Goal: Book appointment/travel/reservation

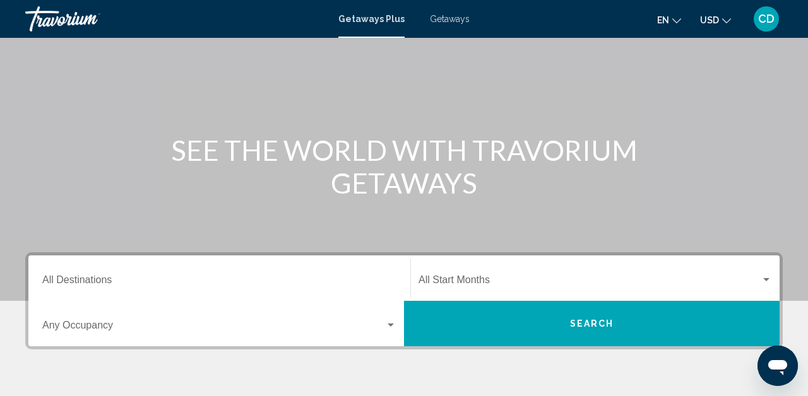
scroll to position [92, 0]
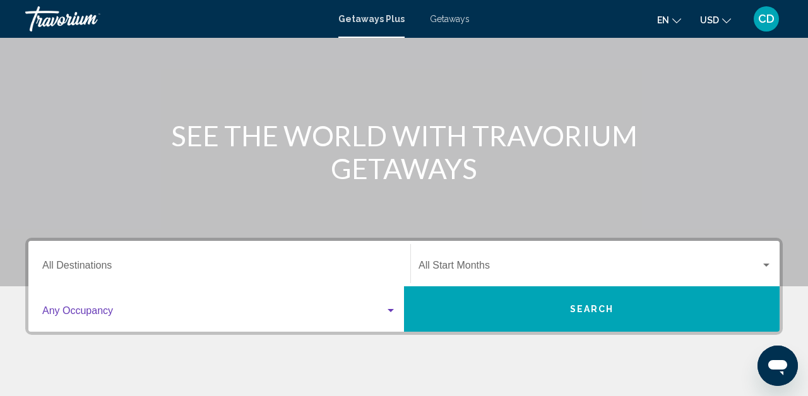
click at [392, 306] on div "Search widget" at bounding box center [390, 311] width 11 height 10
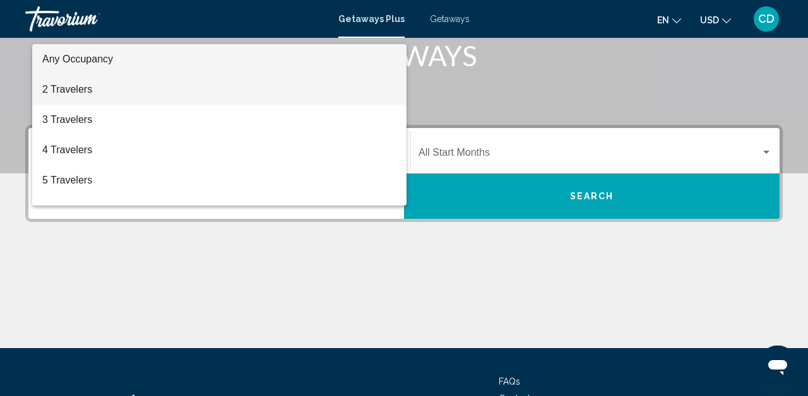
scroll to position [203, 0]
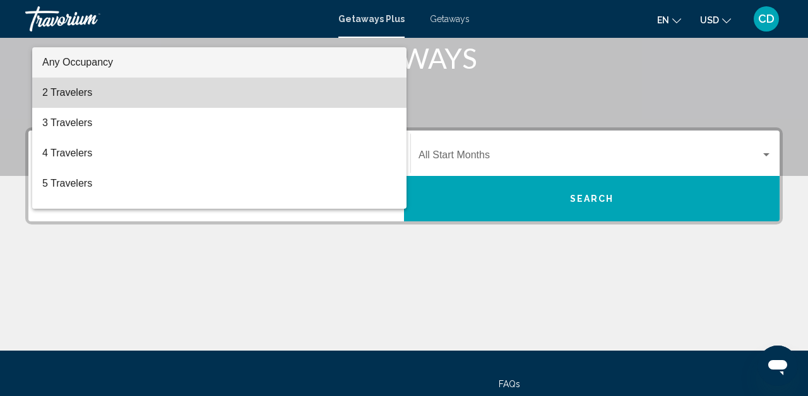
click at [187, 92] on span "2 Travelers" at bounding box center [219, 93] width 354 height 30
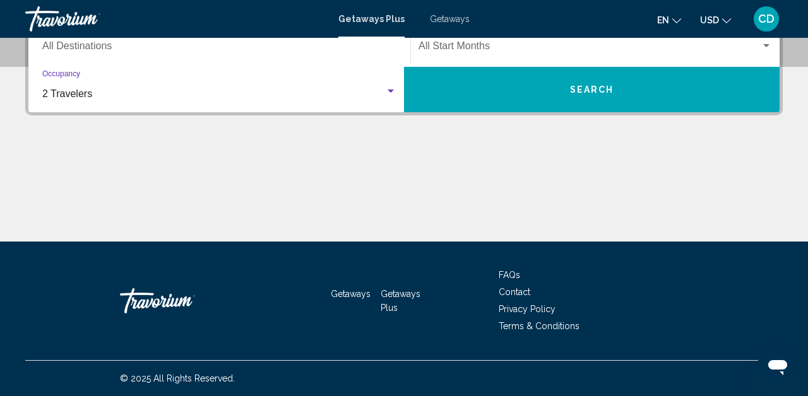
scroll to position [273, 0]
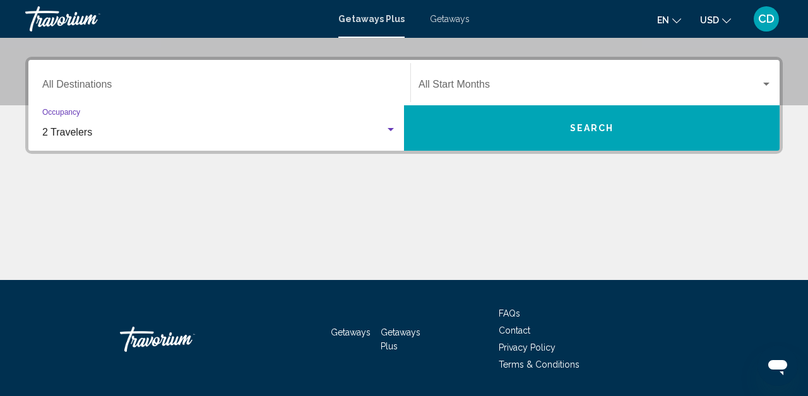
click at [393, 130] on div "Search widget" at bounding box center [390, 129] width 6 height 3
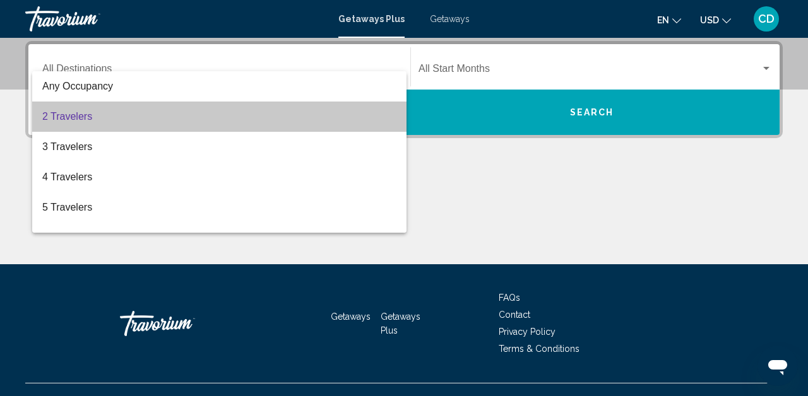
click at [361, 116] on span "2 Travelers" at bounding box center [219, 117] width 354 height 30
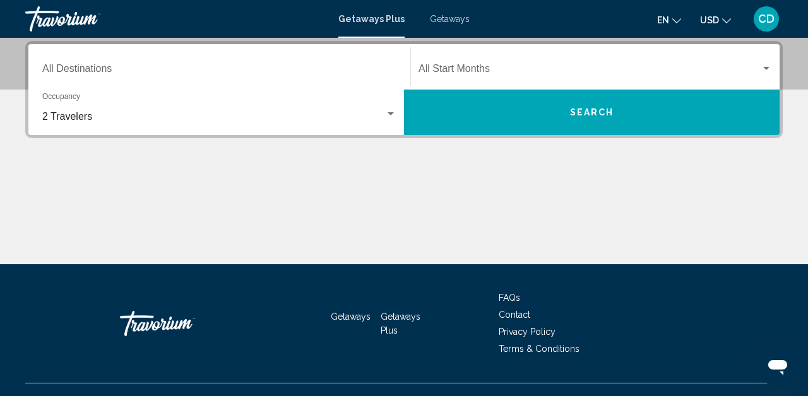
click at [676, 16] on icon "Change language" at bounding box center [676, 20] width 9 height 9
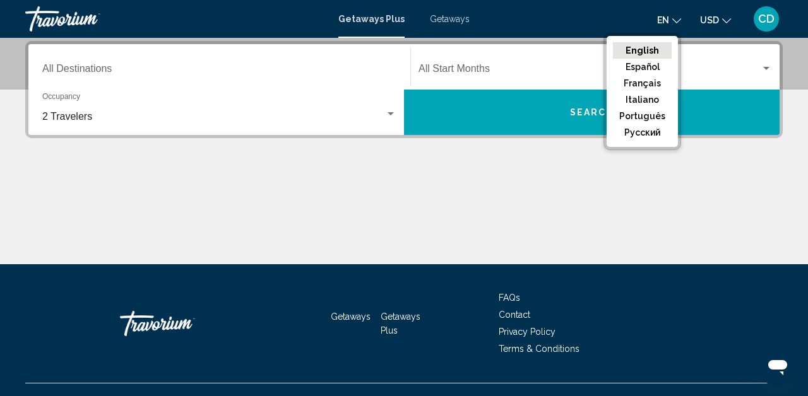
click at [650, 45] on button "English" at bounding box center [642, 50] width 59 height 16
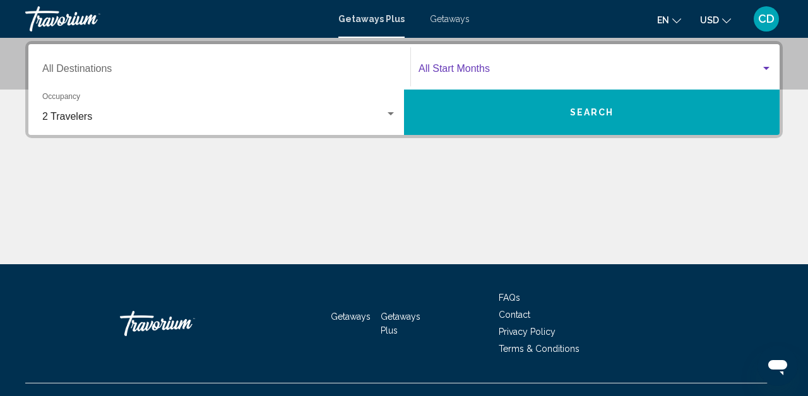
click at [767, 67] on div "Search widget" at bounding box center [766, 68] width 6 height 3
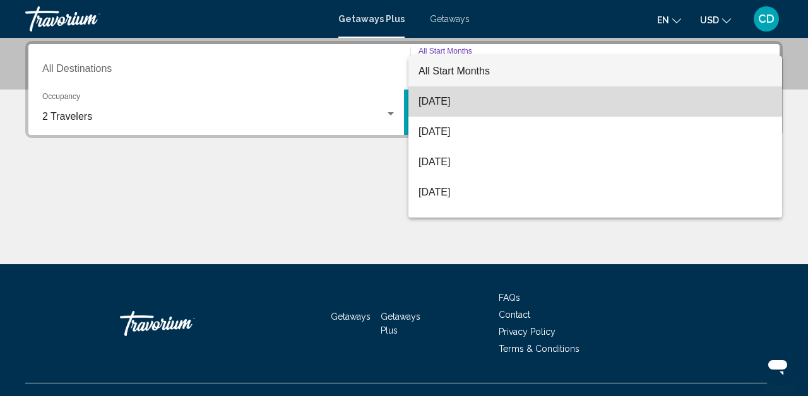
click at [462, 98] on span "[DATE]" at bounding box center [594, 101] width 353 height 30
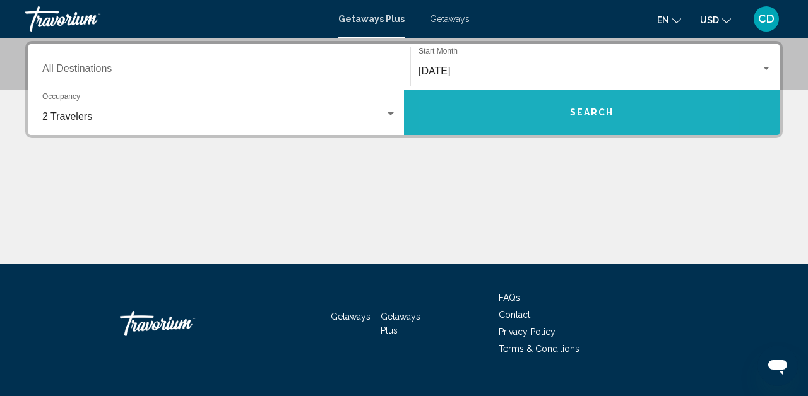
click at [519, 121] on button "Search" at bounding box center [592, 112] width 376 height 45
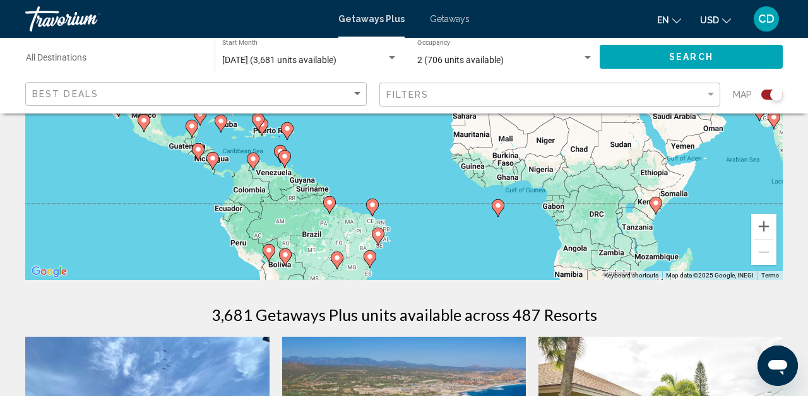
scroll to position [222, 0]
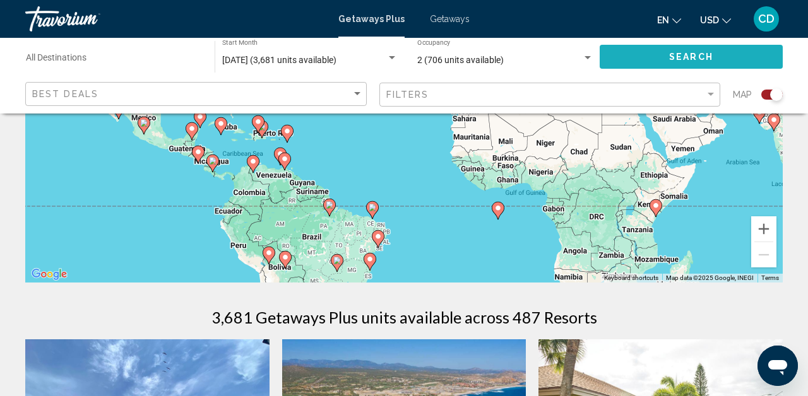
click at [644, 52] on button "Search" at bounding box center [691, 56] width 183 height 23
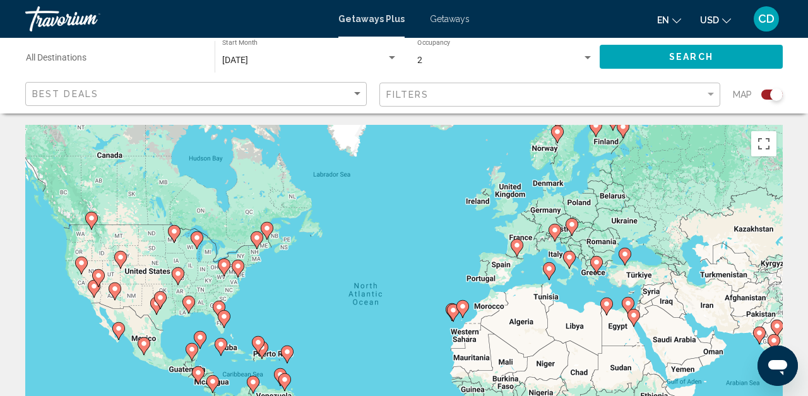
scroll to position [0, 0]
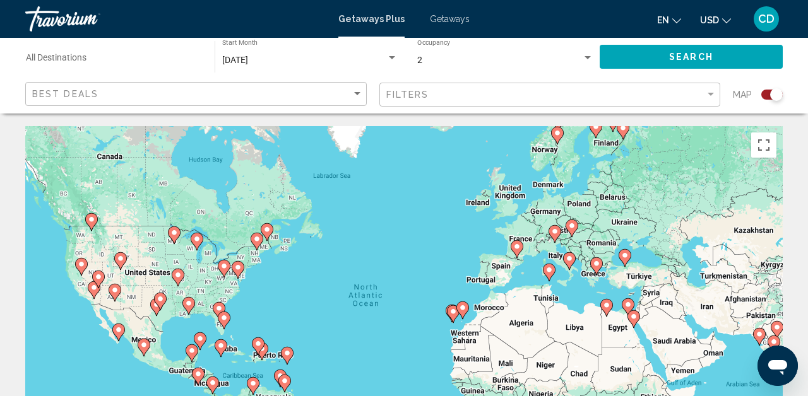
click at [588, 56] on div "Search widget" at bounding box center [587, 57] width 6 height 3
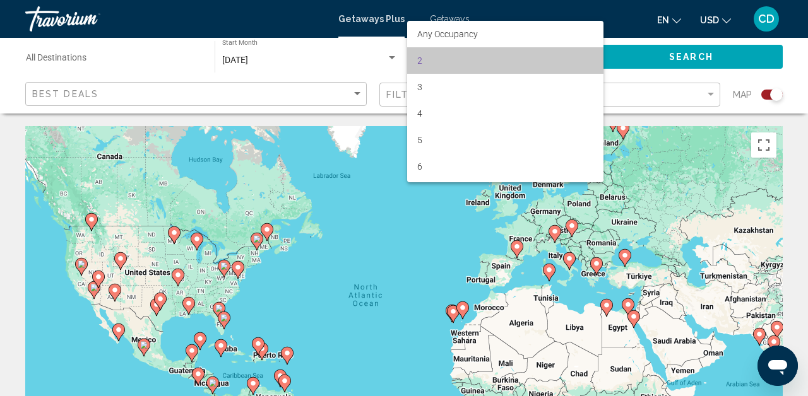
click at [574, 60] on span "2" at bounding box center [505, 60] width 176 height 27
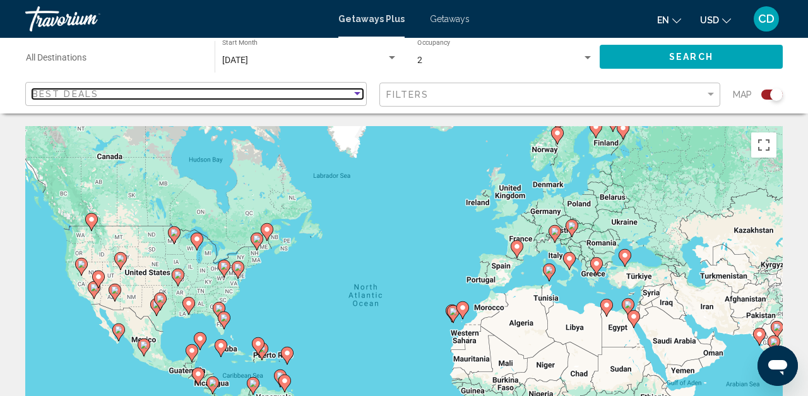
click at [357, 92] on div "Sort by" at bounding box center [357, 93] width 6 height 3
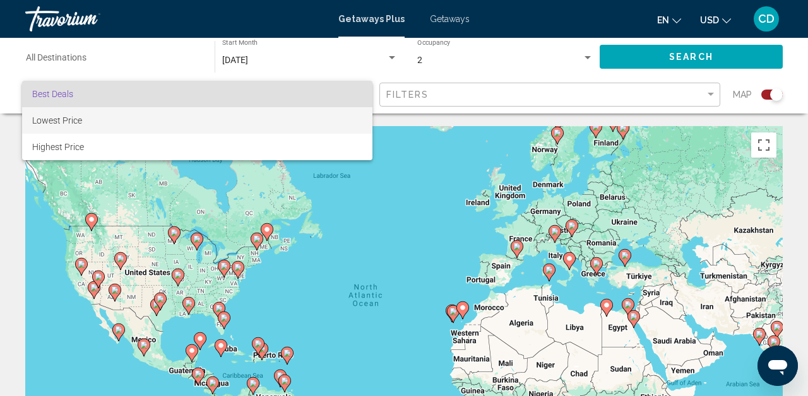
click at [326, 117] on span "Lowest Price" at bounding box center [197, 120] width 330 height 27
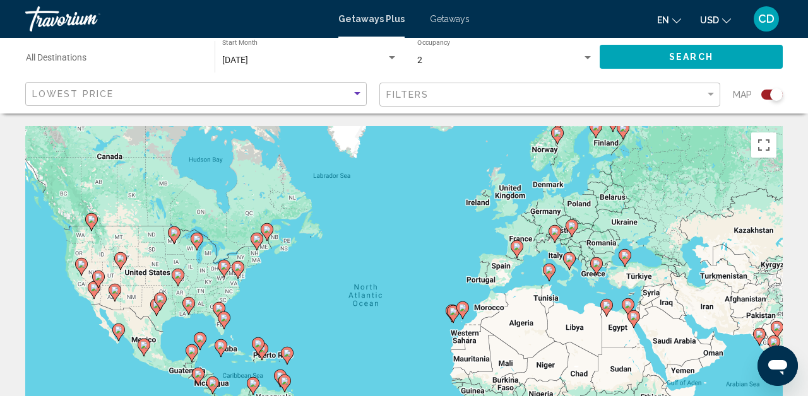
click at [677, 49] on button "Search" at bounding box center [691, 56] width 183 height 23
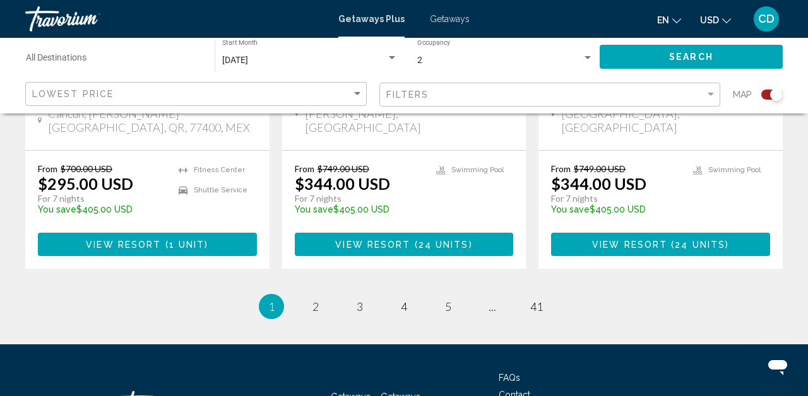
scroll to position [2097, 0]
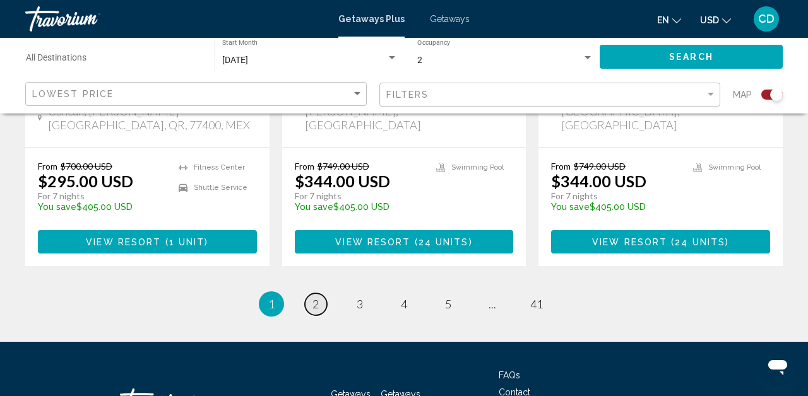
click at [316, 297] on span "2" at bounding box center [315, 304] width 6 height 14
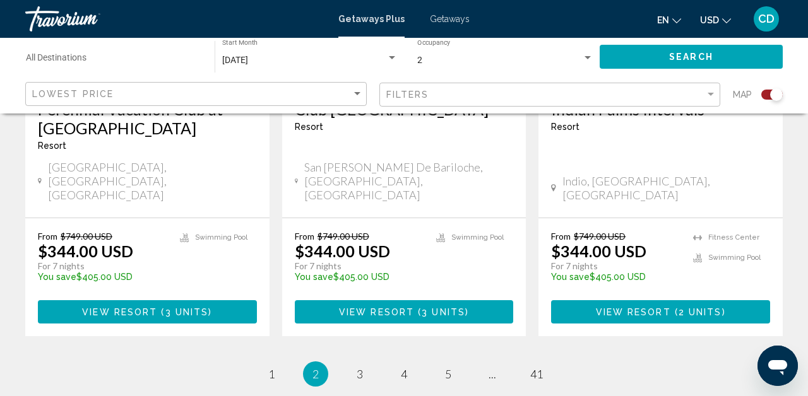
scroll to position [2126, 0]
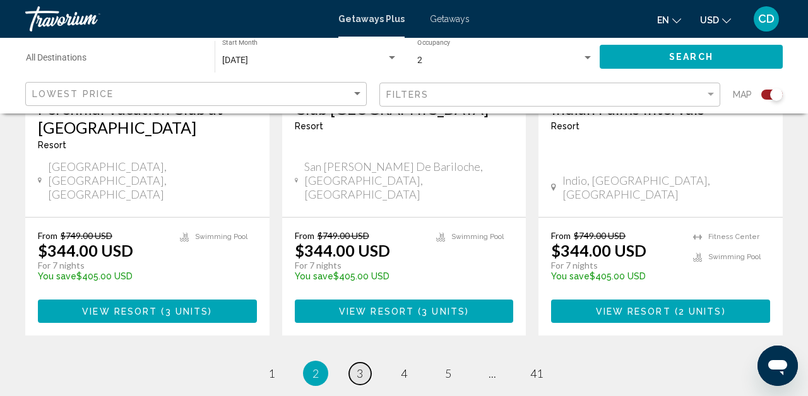
click at [362, 367] on span "3" at bounding box center [360, 374] width 6 height 14
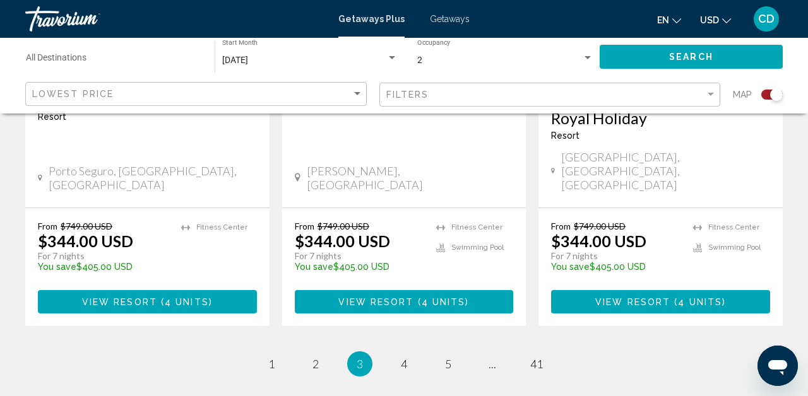
scroll to position [2090, 0]
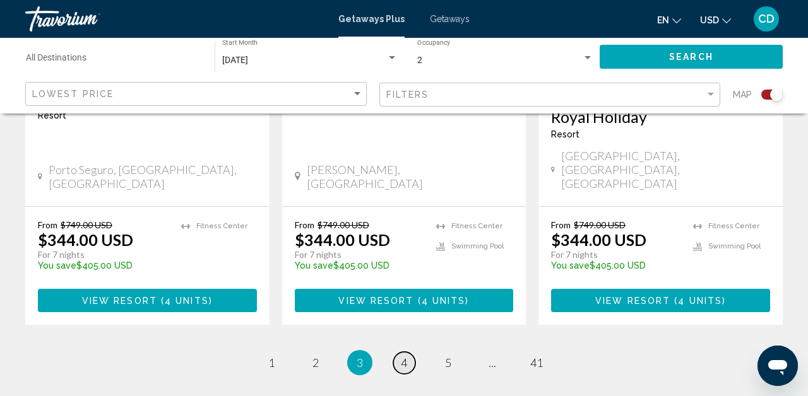
click at [403, 356] on span "4" at bounding box center [404, 363] width 6 height 14
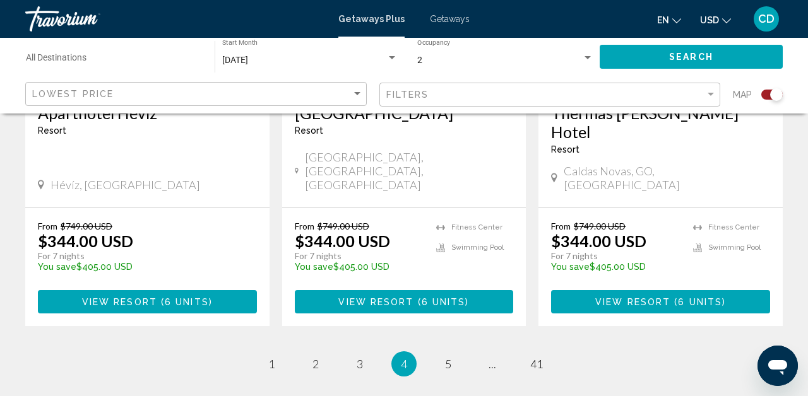
scroll to position [2117, 0]
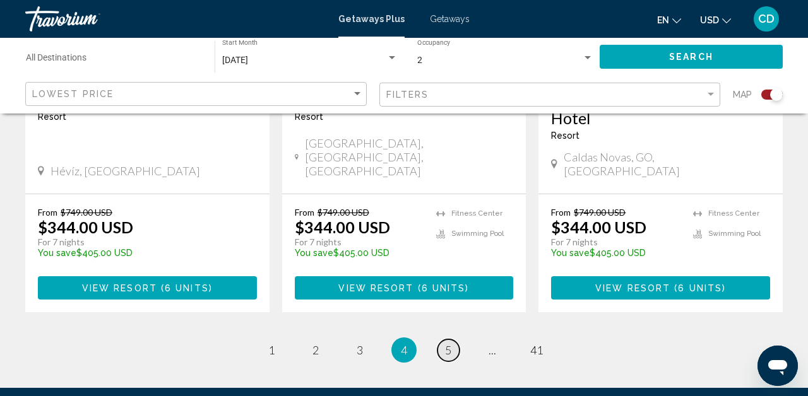
click at [446, 343] on span "5" at bounding box center [448, 350] width 6 height 14
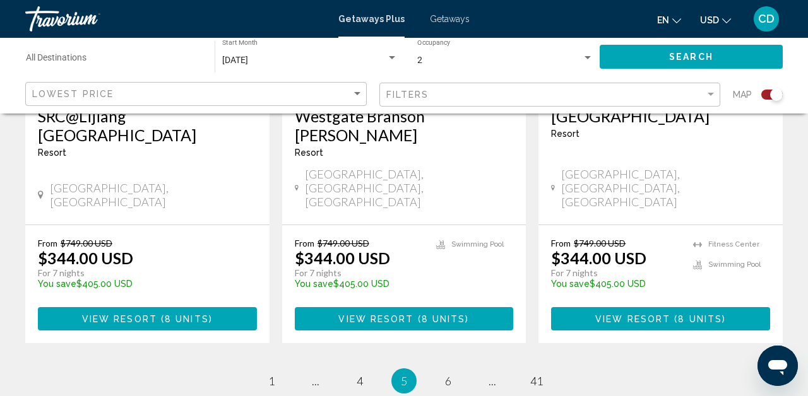
scroll to position [2061, 0]
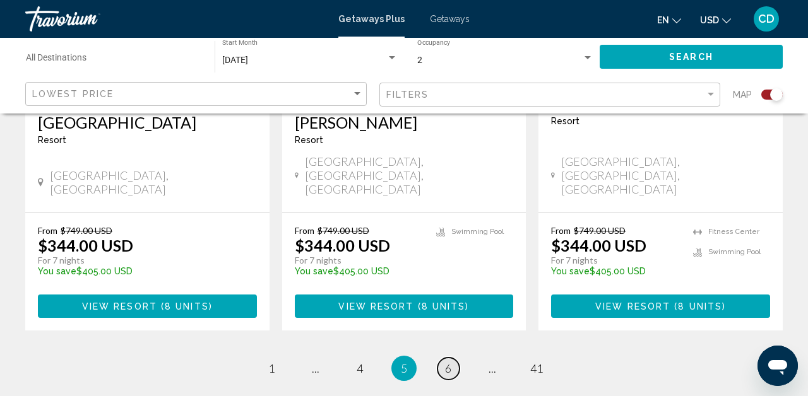
click at [447, 362] on span "6" at bounding box center [448, 369] width 6 height 14
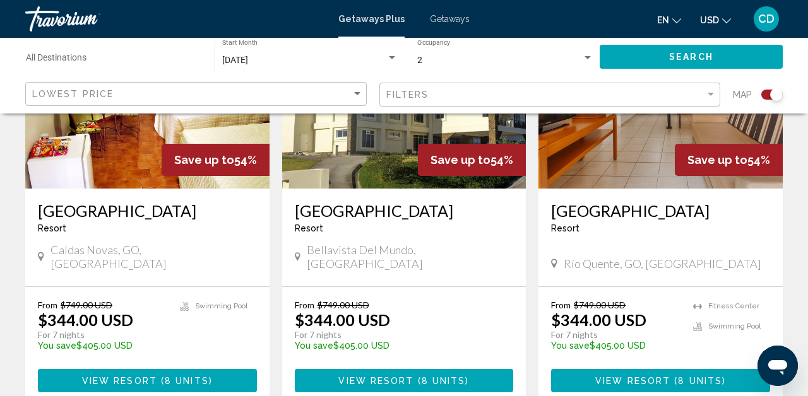
scroll to position [2066, 0]
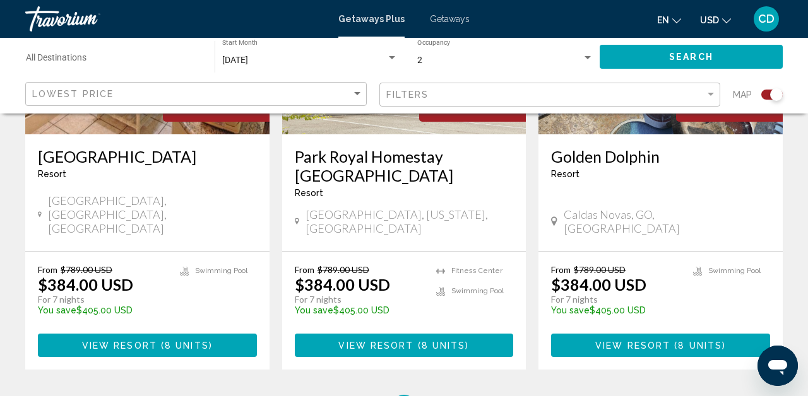
scroll to position [2031, 0]
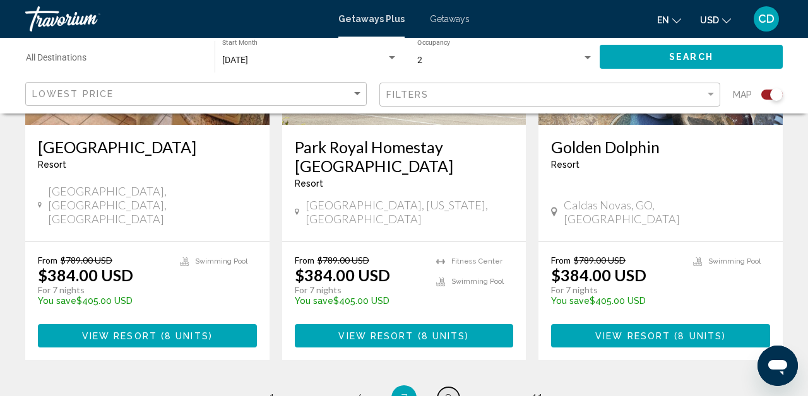
click at [447, 391] on span "8" at bounding box center [448, 398] width 6 height 14
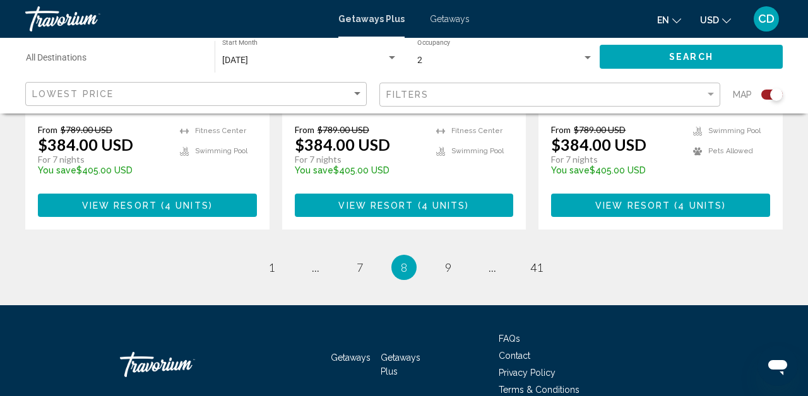
scroll to position [2149, 0]
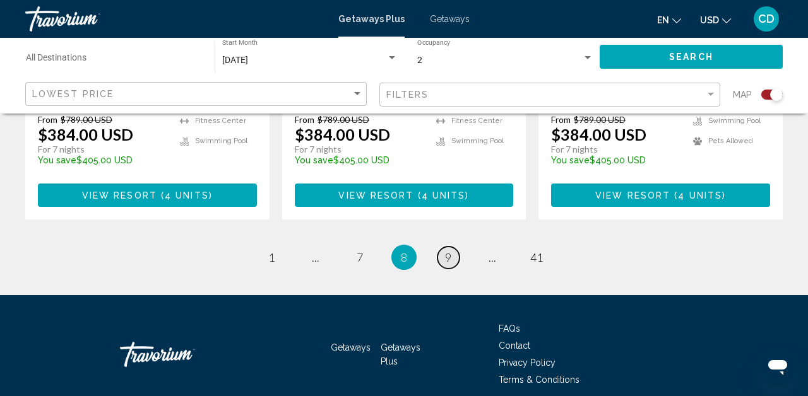
click at [449, 251] on span "9" at bounding box center [448, 258] width 6 height 14
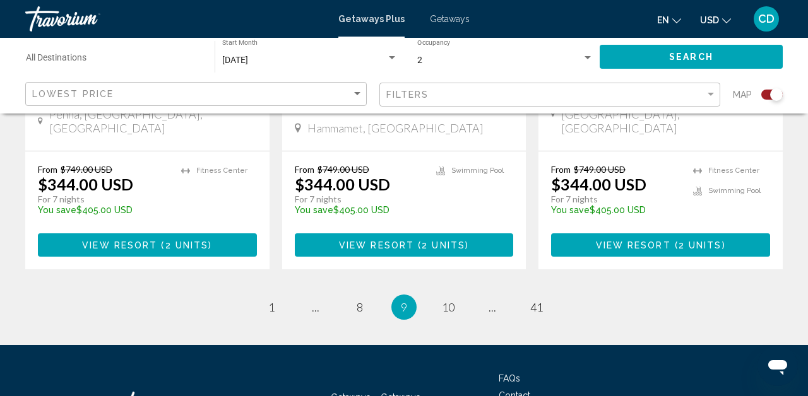
scroll to position [2114, 0]
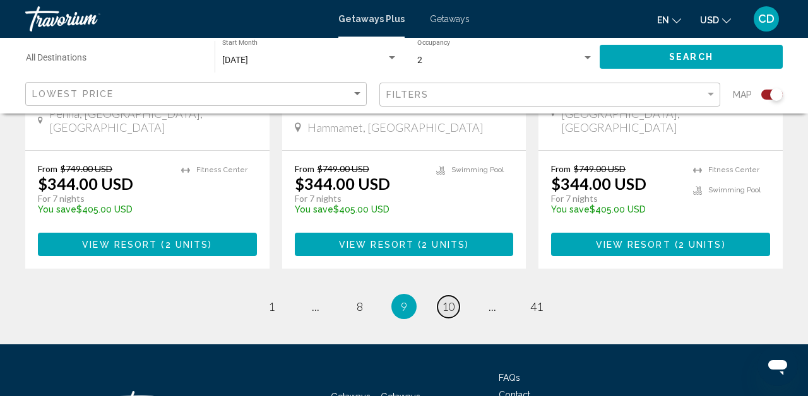
click at [449, 300] on span "10" at bounding box center [448, 307] width 13 height 14
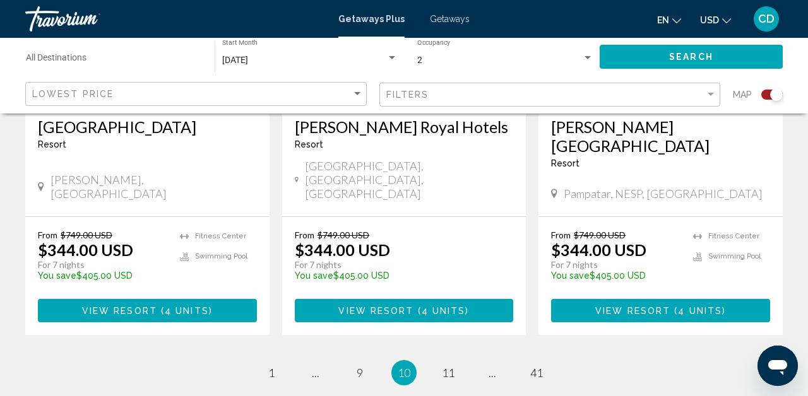
scroll to position [2083, 0]
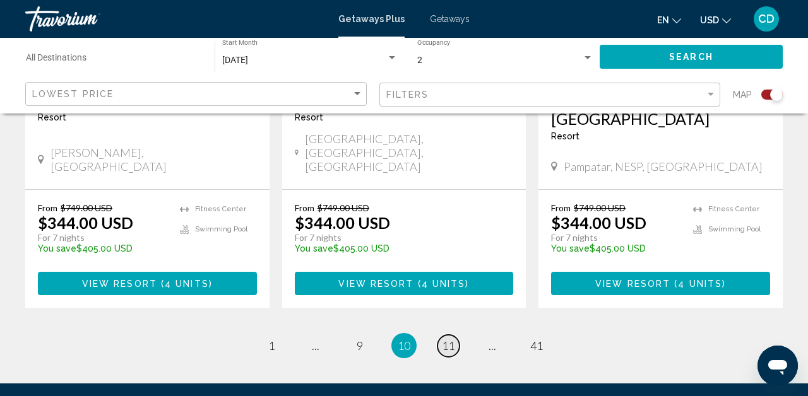
click at [446, 339] on span "11" at bounding box center [448, 346] width 13 height 14
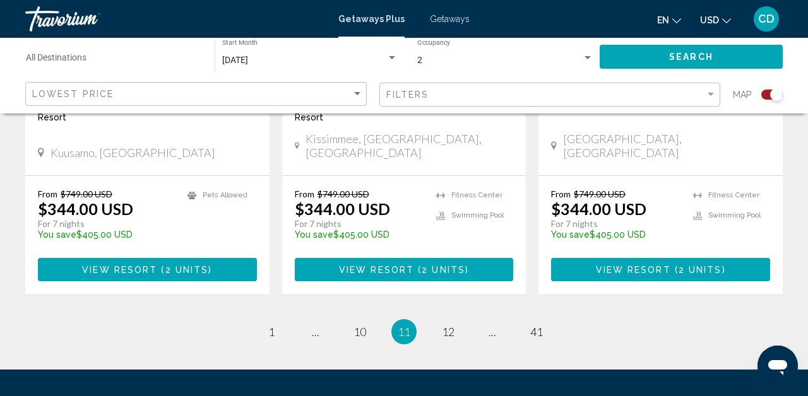
scroll to position [2118, 0]
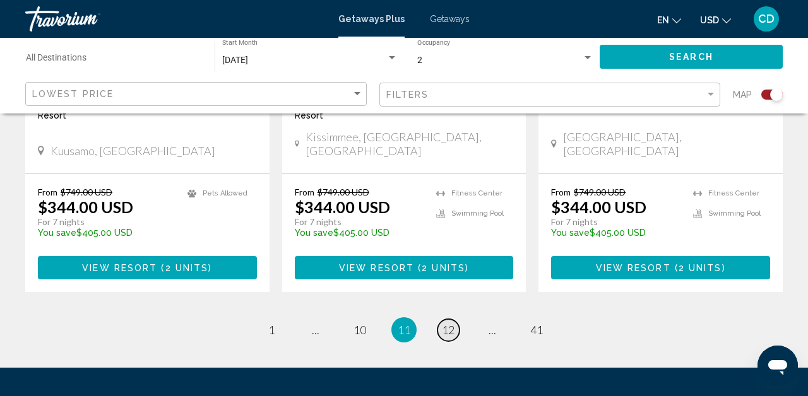
click at [448, 323] on span "12" at bounding box center [448, 330] width 13 height 14
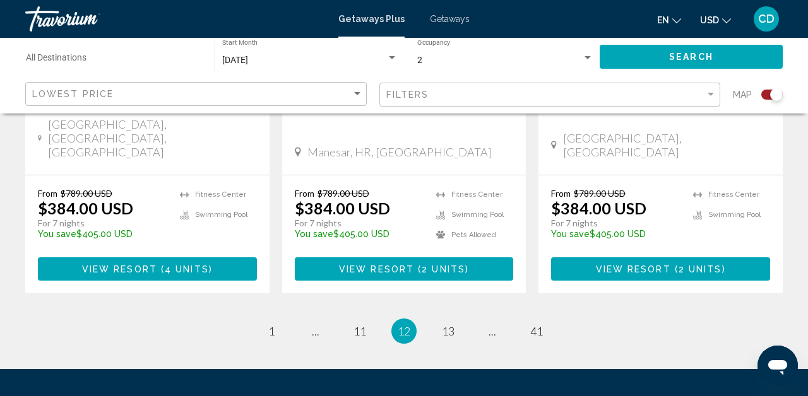
scroll to position [2081, 0]
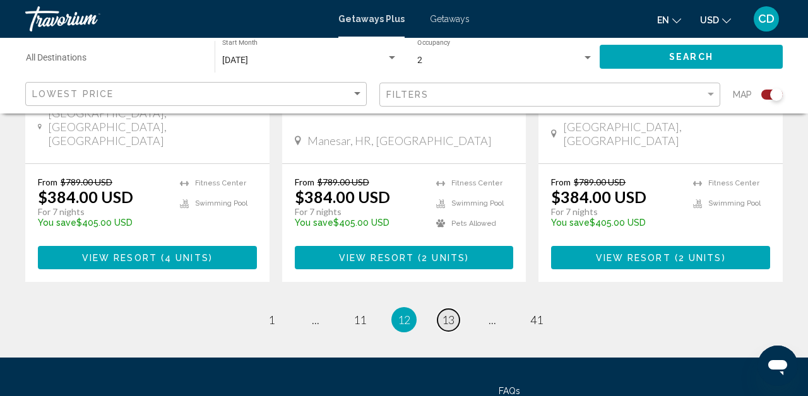
click at [450, 313] on span "13" at bounding box center [448, 320] width 13 height 14
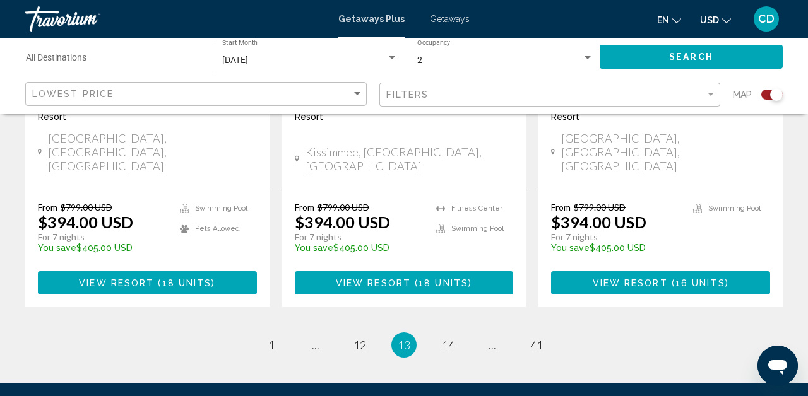
scroll to position [2081, 0]
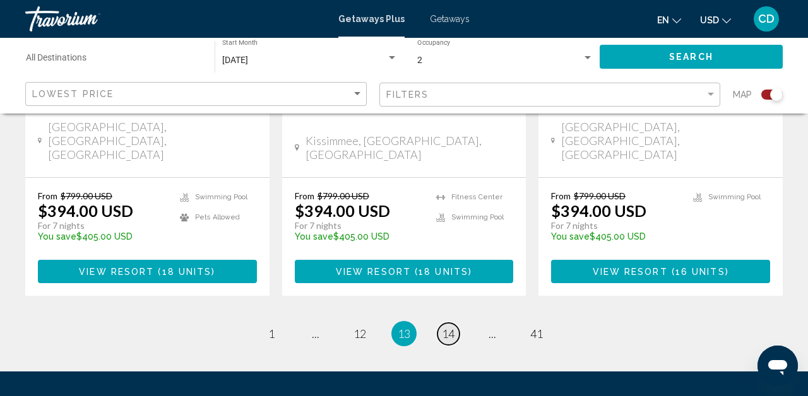
click at [452, 327] on span "14" at bounding box center [448, 334] width 13 height 14
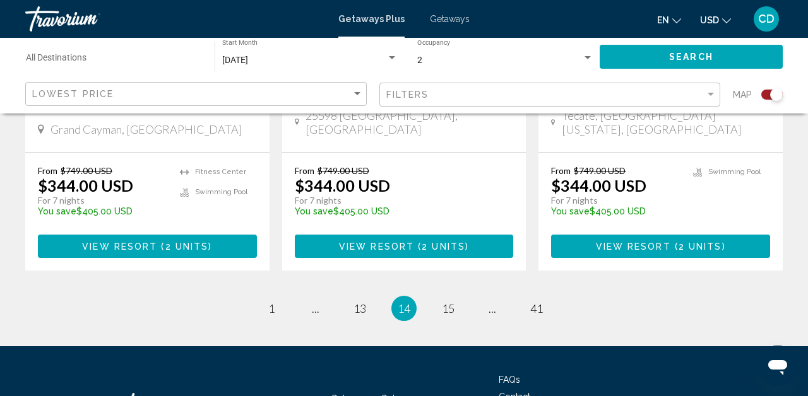
scroll to position [2146, 0]
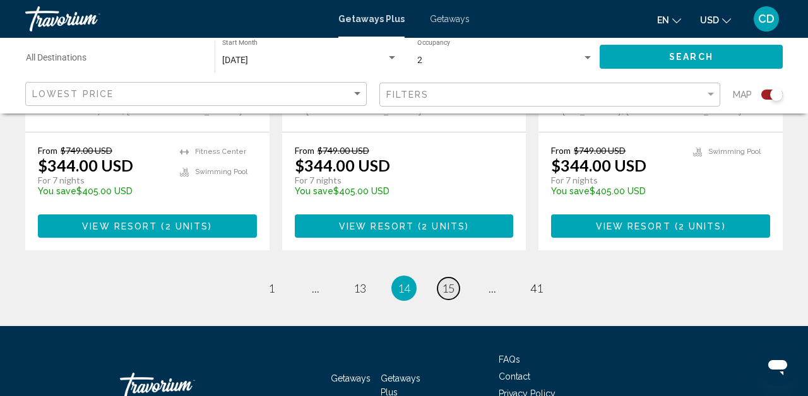
click at [452, 281] on span "15" at bounding box center [448, 288] width 13 height 14
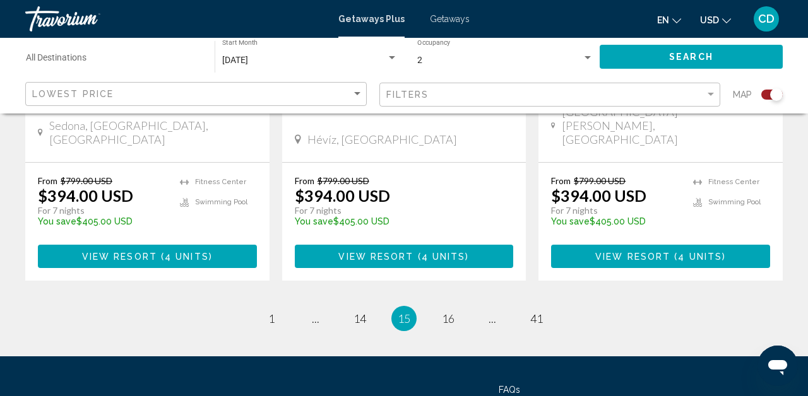
scroll to position [2084, 0]
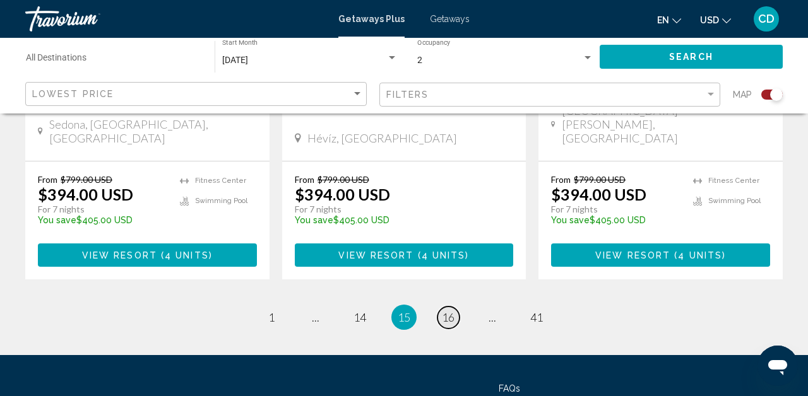
click at [449, 311] on span "16" at bounding box center [448, 318] width 13 height 14
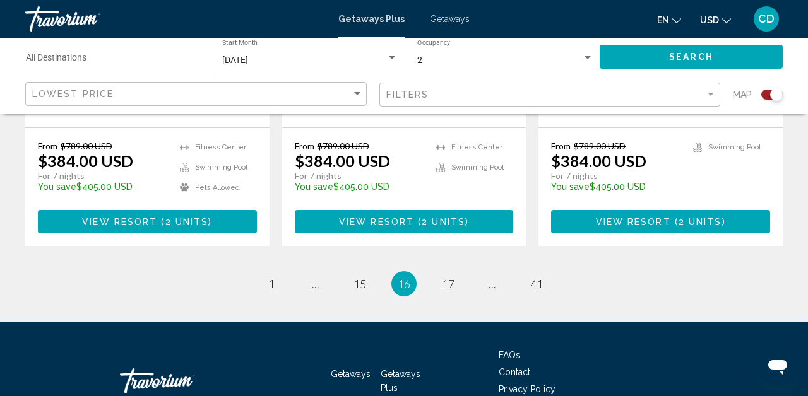
scroll to position [2127, 0]
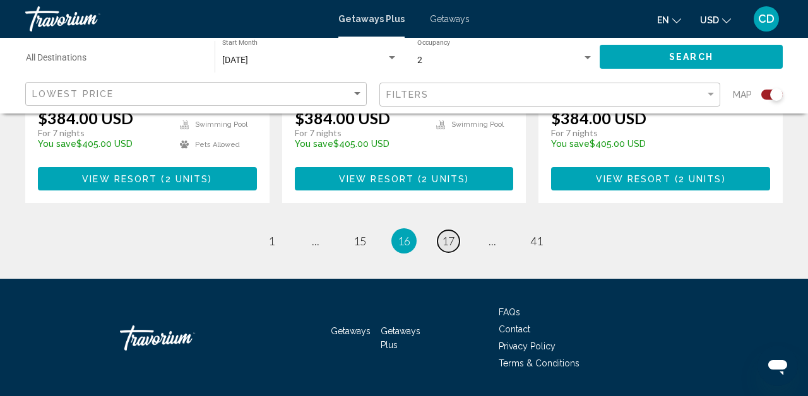
click at [449, 234] on span "17" at bounding box center [448, 241] width 13 height 14
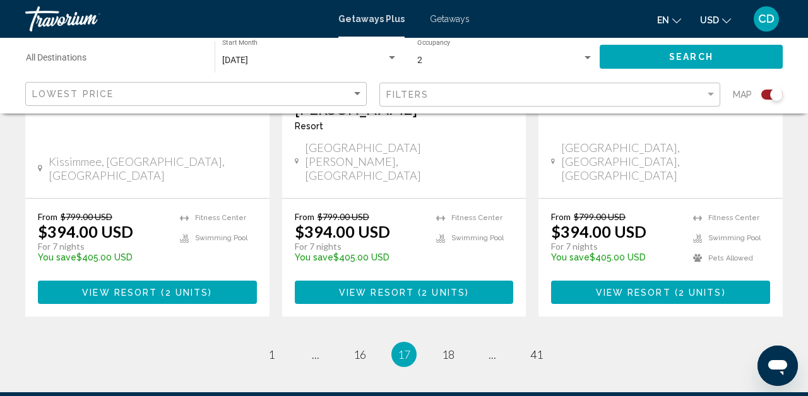
scroll to position [2098, 0]
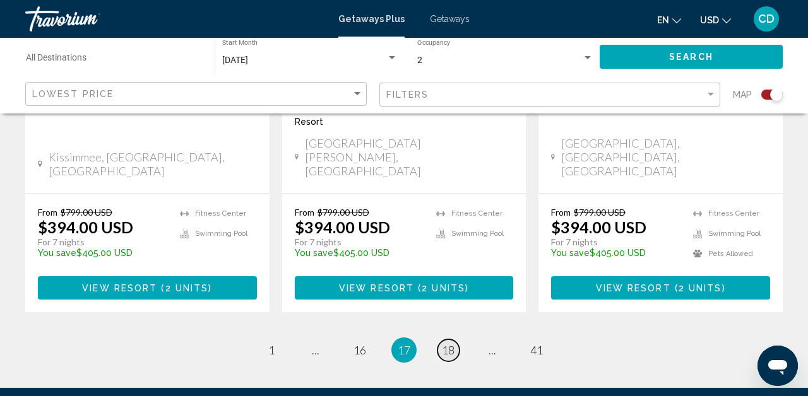
click at [447, 343] on span "18" at bounding box center [448, 350] width 13 height 14
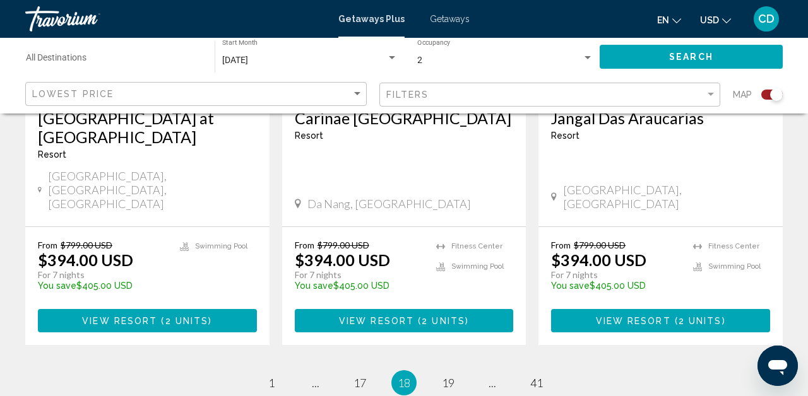
scroll to position [2101, 0]
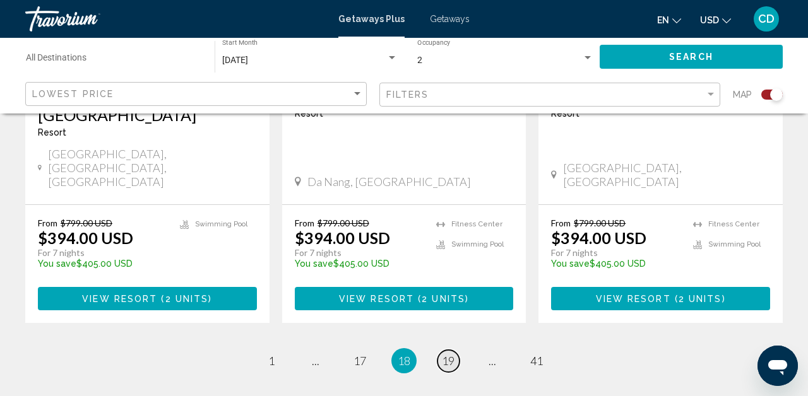
click at [447, 354] on span "19" at bounding box center [448, 361] width 13 height 14
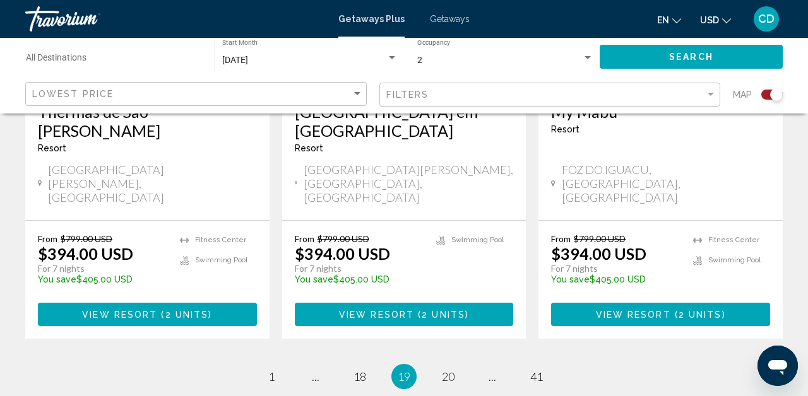
scroll to position [2105, 0]
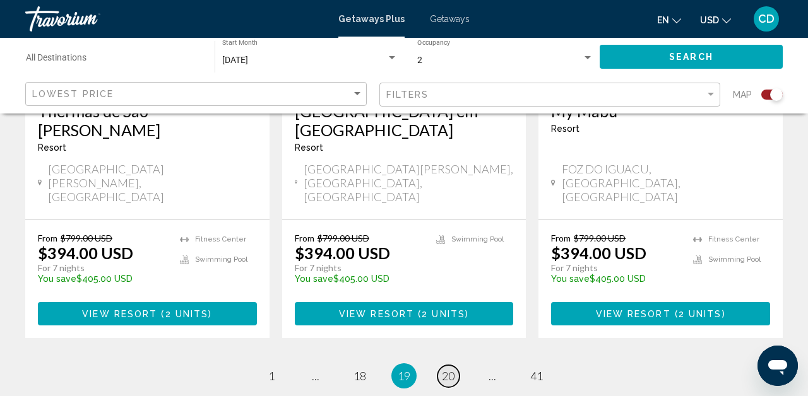
click at [450, 369] on span "20" at bounding box center [448, 376] width 13 height 14
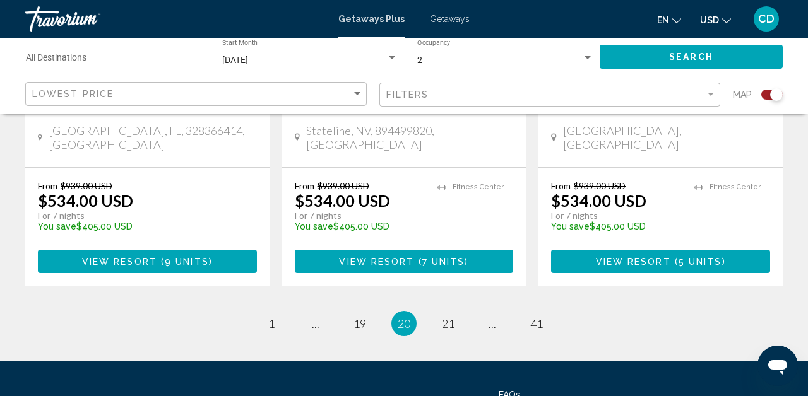
scroll to position [2204, 0]
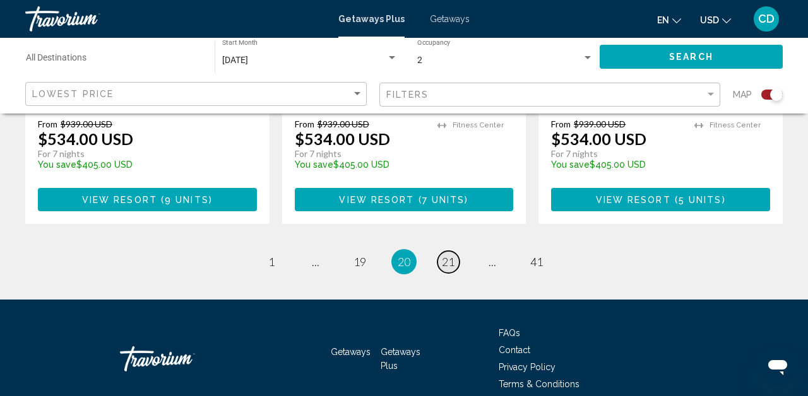
click at [446, 255] on span "21" at bounding box center [448, 262] width 13 height 14
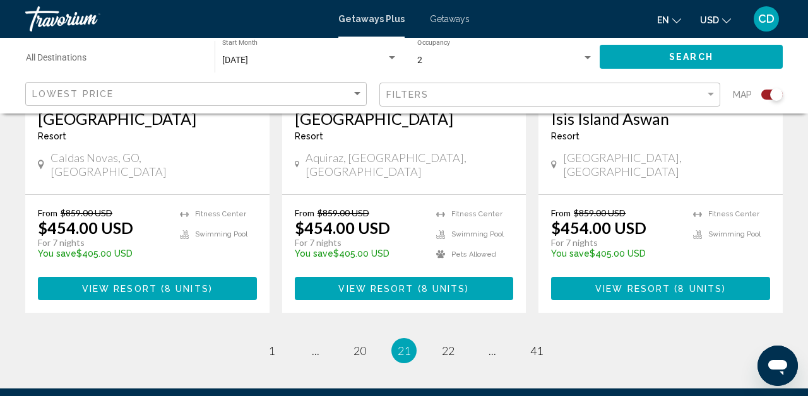
scroll to position [2065, 0]
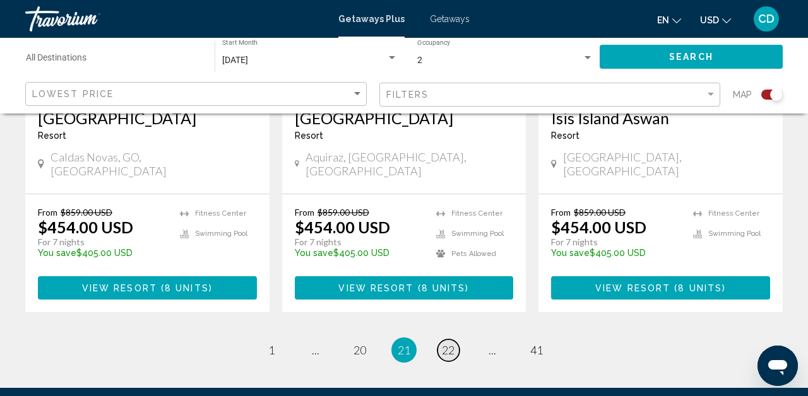
click at [448, 343] on span "22" at bounding box center [448, 350] width 13 height 14
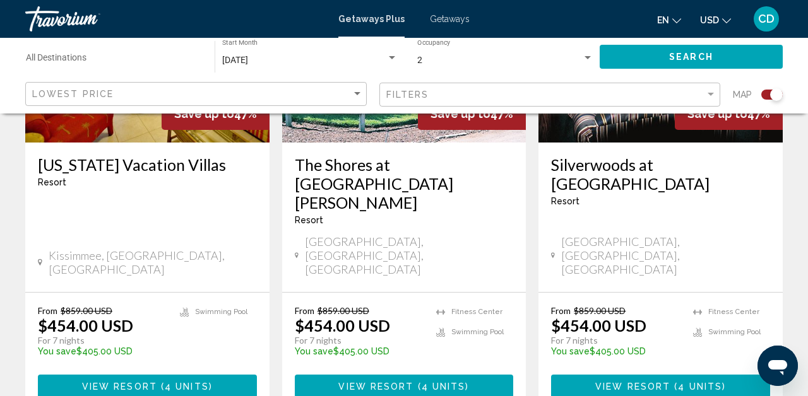
scroll to position [2025, 0]
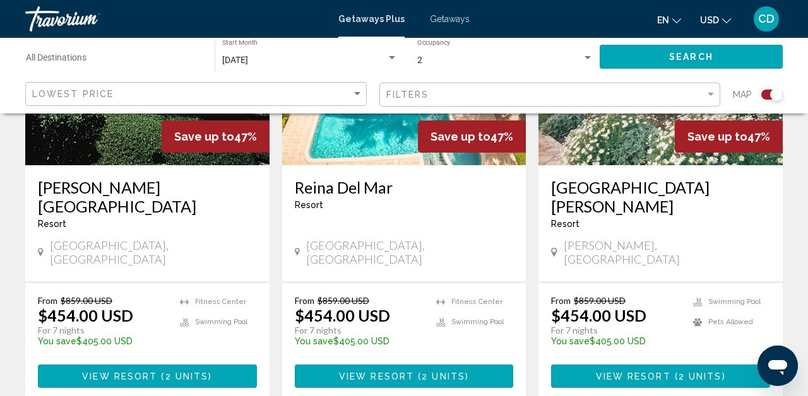
scroll to position [2000, 0]
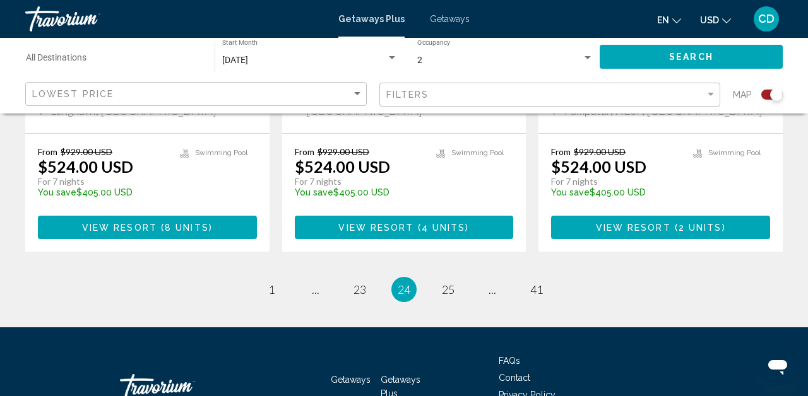
scroll to position [2126, 0]
